Goal: Information Seeking & Learning: Learn about a topic

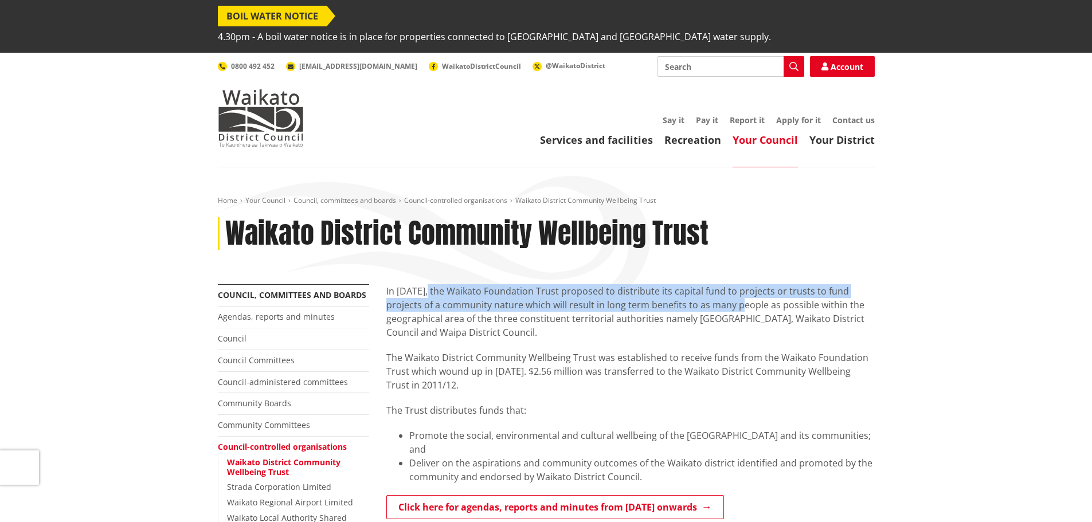
drag, startPoint x: 424, startPoint y: 268, endPoint x: 713, endPoint y: 285, distance: 289.4
click at [713, 285] on p "In [DATE], the Waikato Foundation Trust proposed to distribute its capital fund…" at bounding box center [630, 311] width 488 height 55
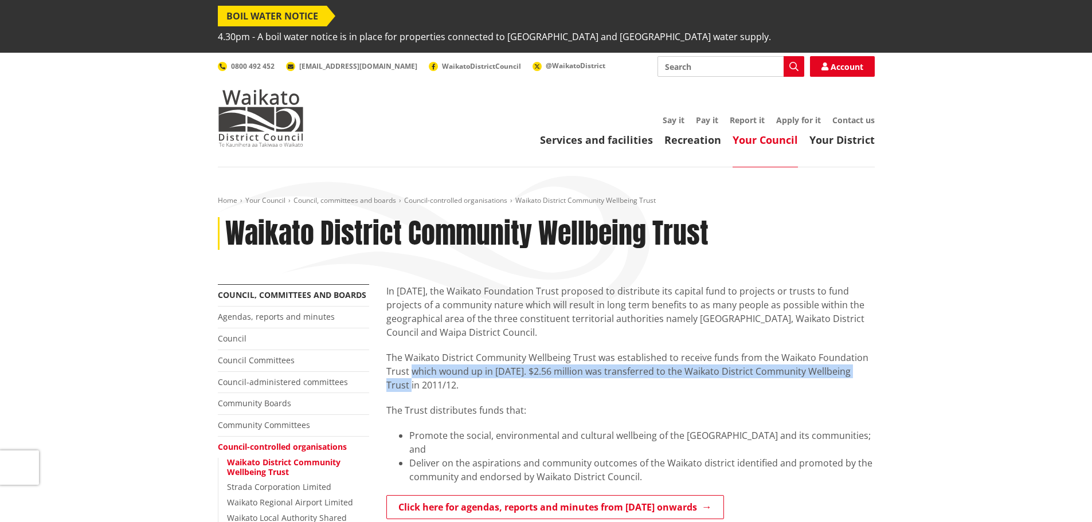
drag, startPoint x: 414, startPoint y: 350, endPoint x: 875, endPoint y: 356, distance: 460.9
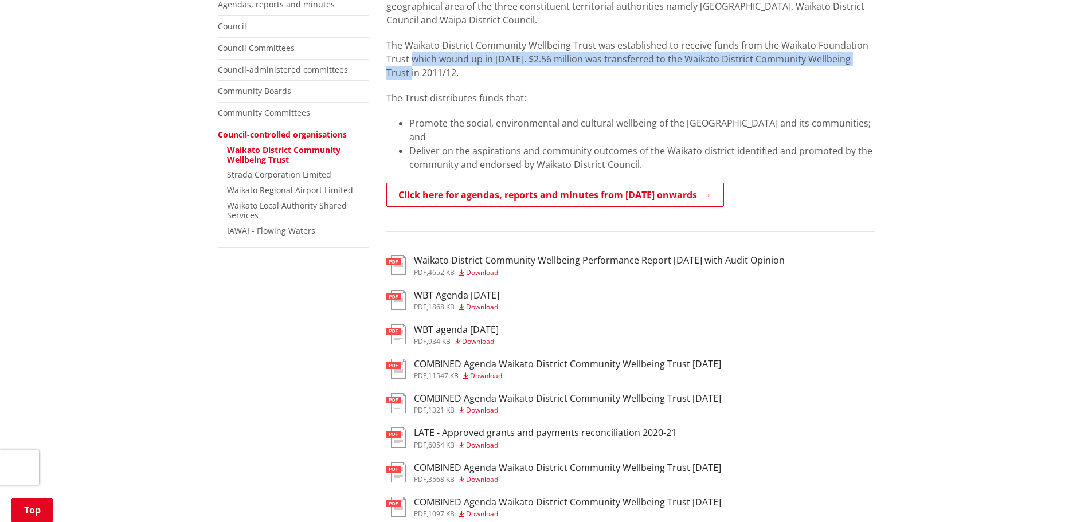
scroll to position [287, 0]
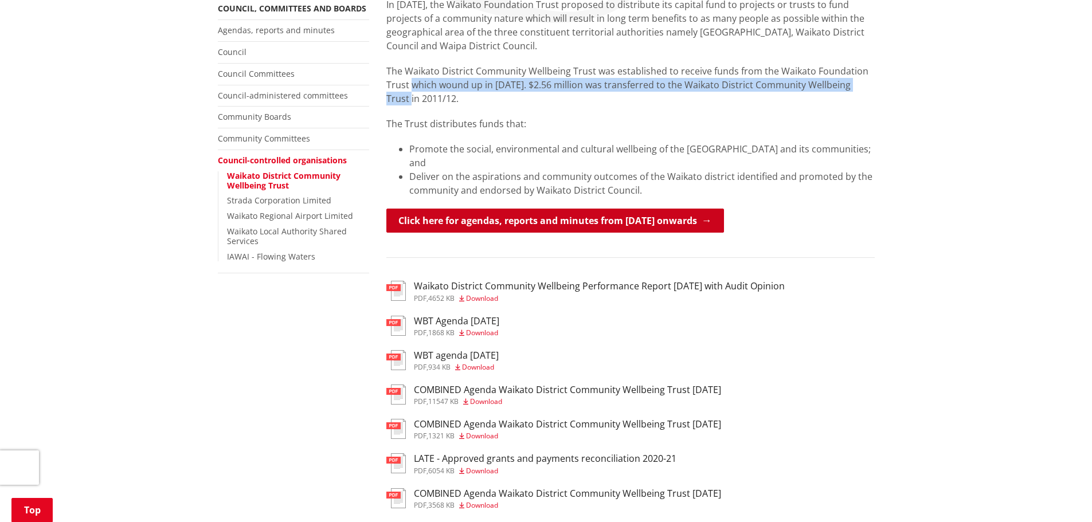
click at [620, 209] on link "Click here for agendas, reports and minutes from [DATE] onwards" at bounding box center [555, 221] width 338 height 24
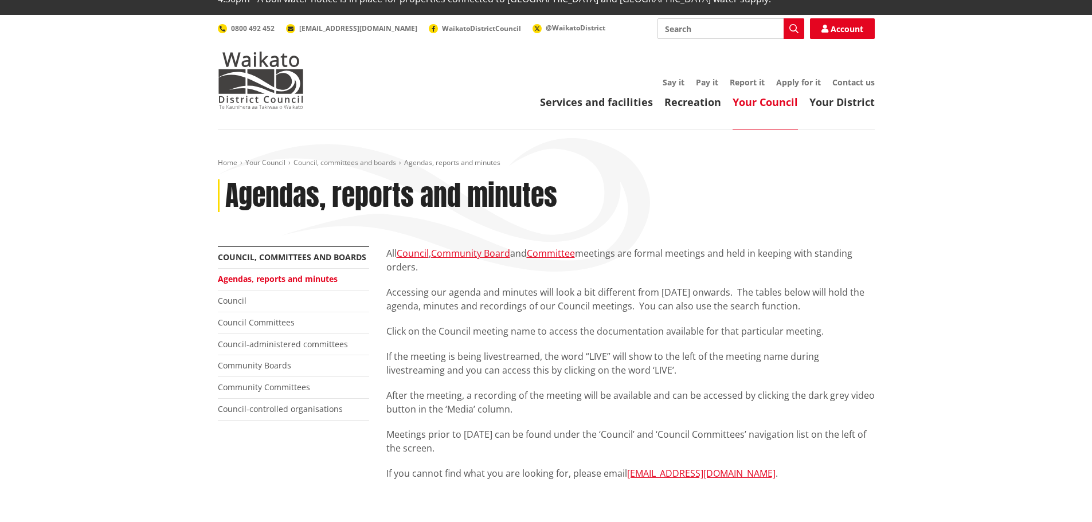
scroll to position [172, 0]
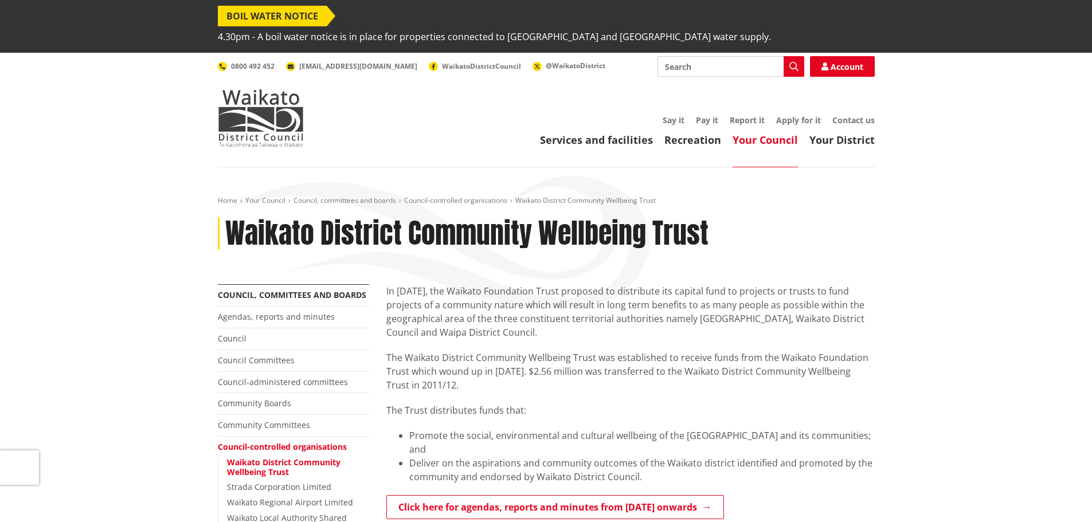
scroll to position [287, 0]
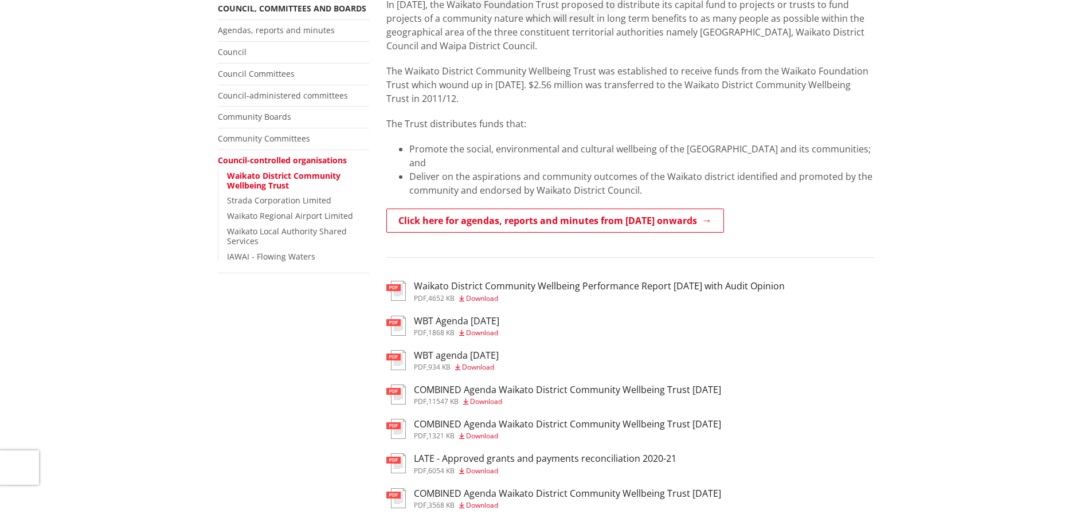
click at [484, 281] on h3 "Waikato District Community Wellbeing Performance Report [DATE] with Audit Opini…" at bounding box center [599, 286] width 371 height 11
